Goal: Book appointment/travel/reservation

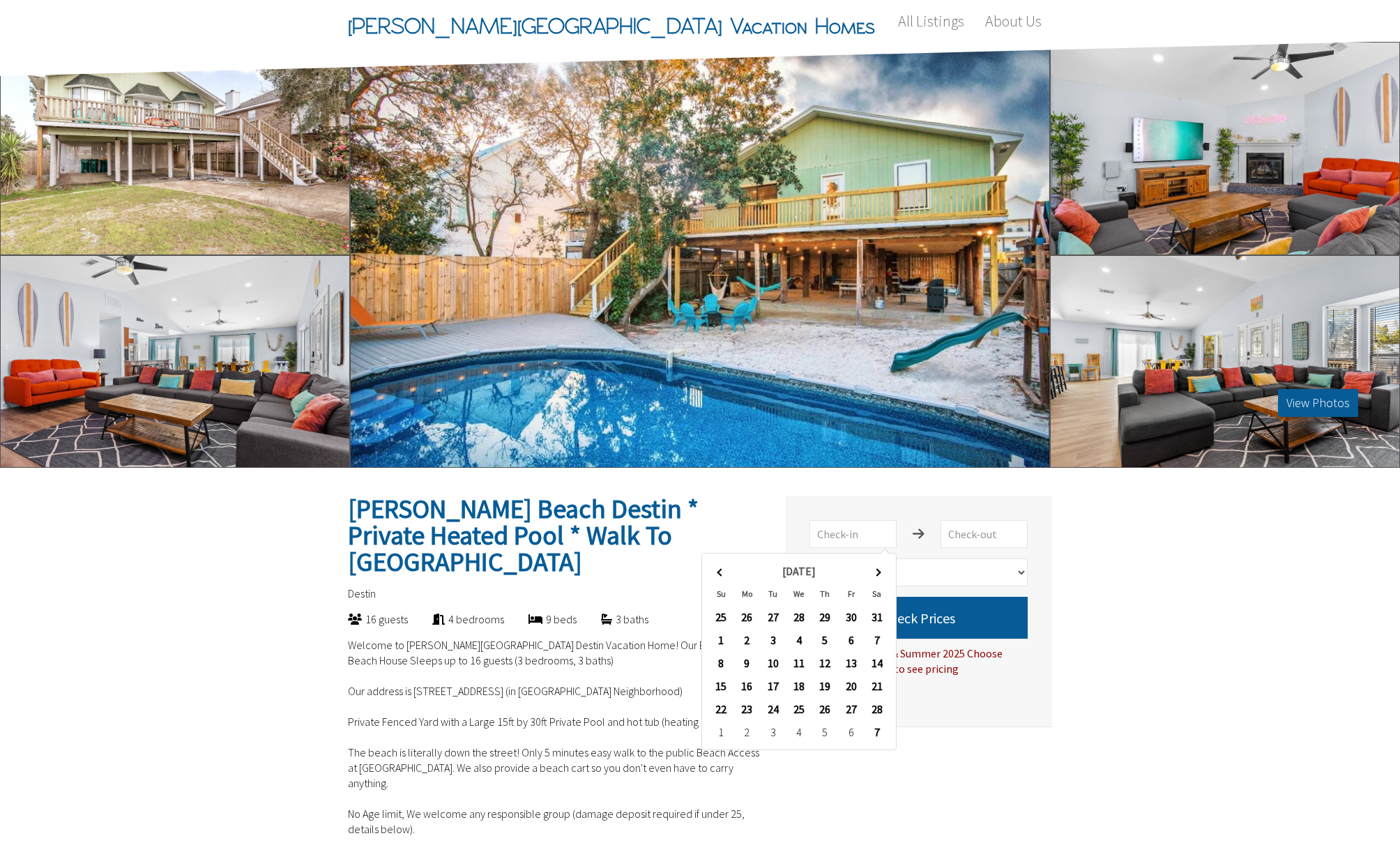
select select "1"
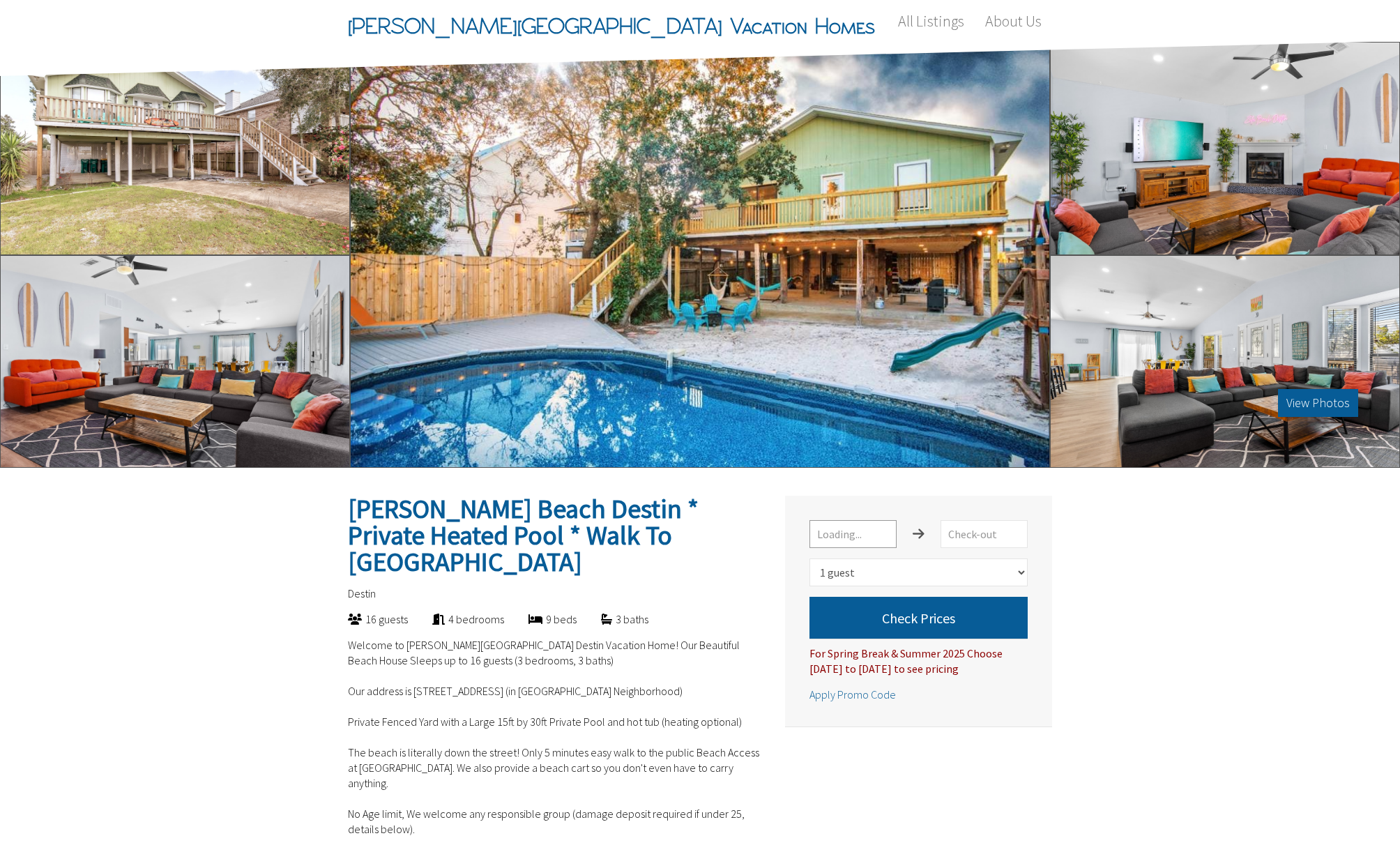
select select "1"
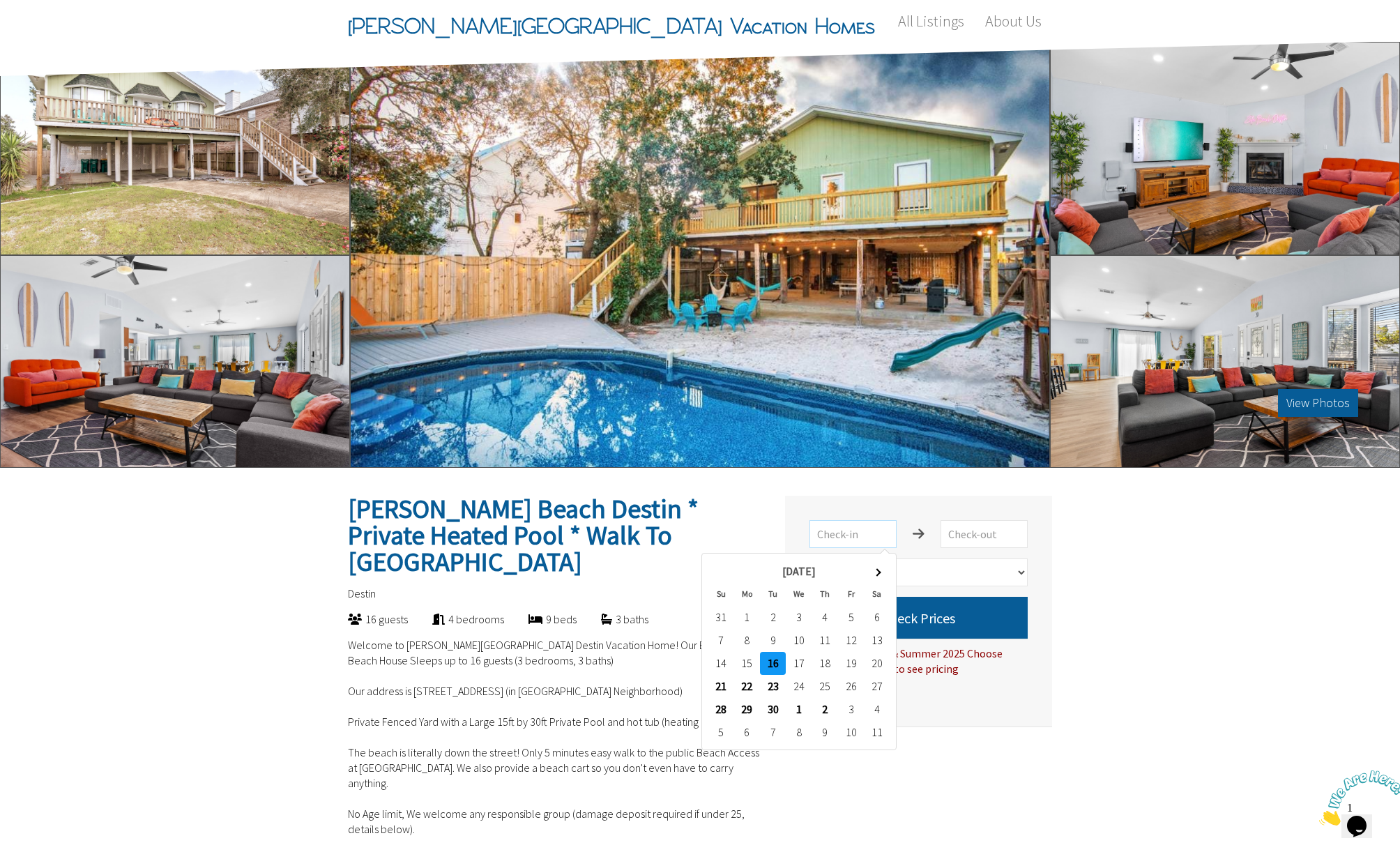
click at [867, 540] on input "text" at bounding box center [853, 534] width 87 height 28
click at [875, 570] on span at bounding box center [877, 572] width 7 height 7
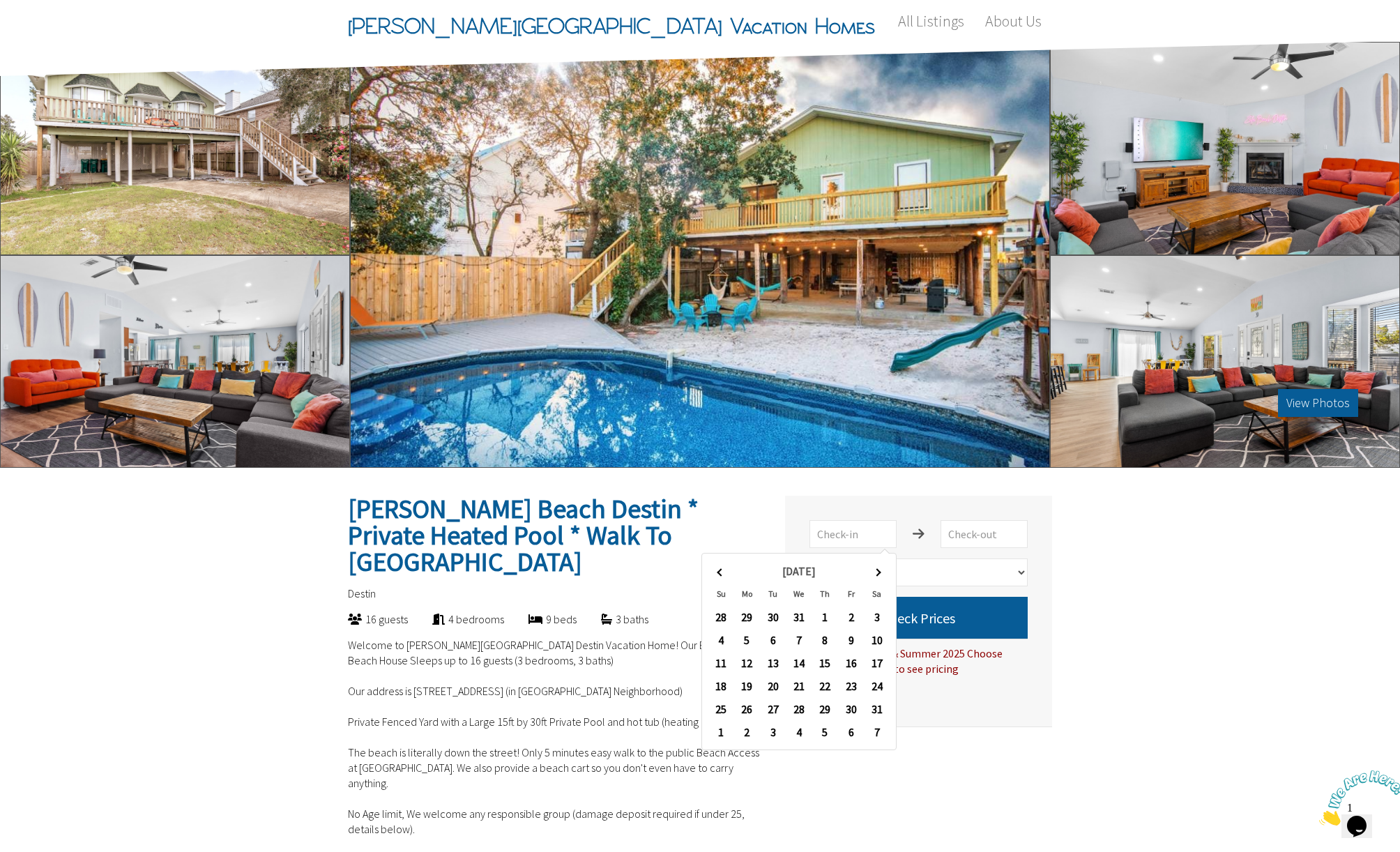
click at [875, 570] on span at bounding box center [877, 572] width 7 height 7
click at [718, 570] on th at bounding box center [721, 571] width 26 height 23
